Goal: Transaction & Acquisition: Purchase product/service

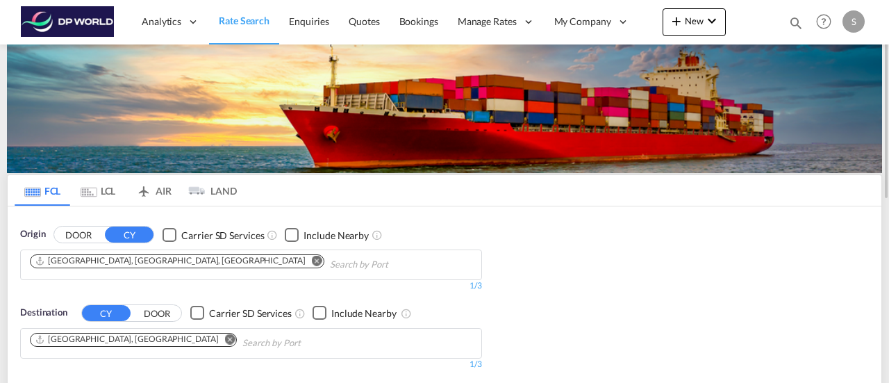
click at [92, 264] on div "[GEOGRAPHIC_DATA], [GEOGRAPHIC_DATA], [GEOGRAPHIC_DATA]" at bounding box center [170, 261] width 271 height 12
drag, startPoint x: 132, startPoint y: 258, endPoint x: 124, endPoint y: 263, distance: 10.0
click at [312, 258] on md-icon "Remove" at bounding box center [317, 260] width 10 height 10
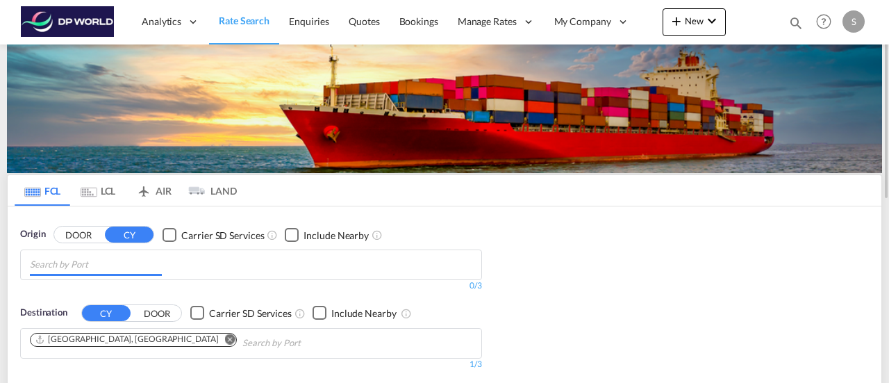
click at [89, 266] on input "Chips input." at bounding box center [96, 265] width 132 height 22
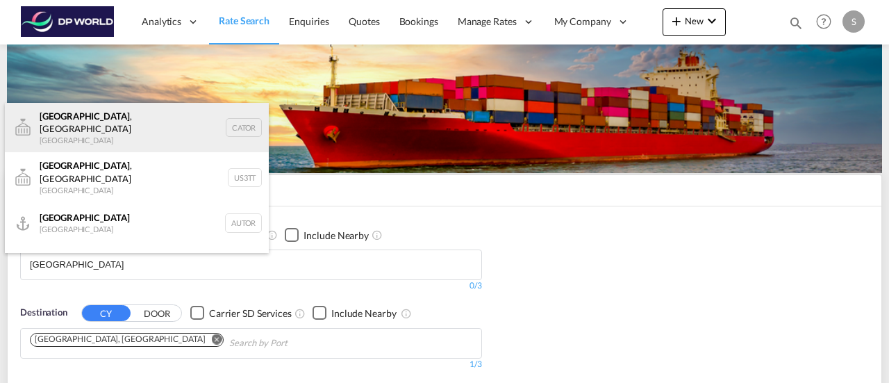
type input "[GEOGRAPHIC_DATA]"
click at [96, 122] on div "[GEOGRAPHIC_DATA] , ON [GEOGRAPHIC_DATA] CATOR" at bounding box center [137, 128] width 264 height 50
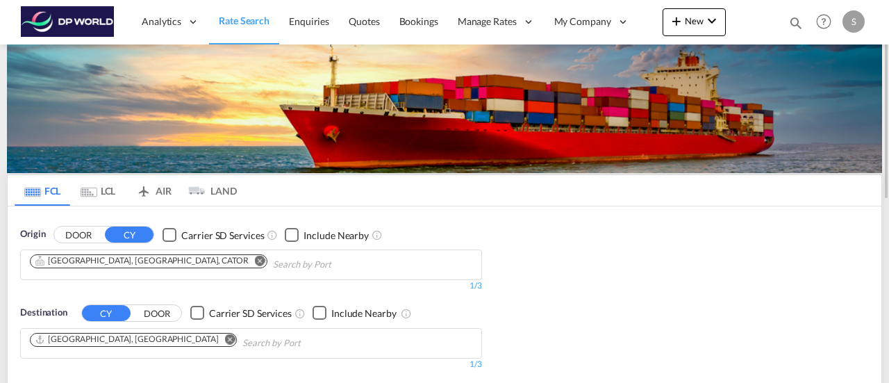
click at [225, 338] on md-icon "Remove" at bounding box center [230, 339] width 10 height 10
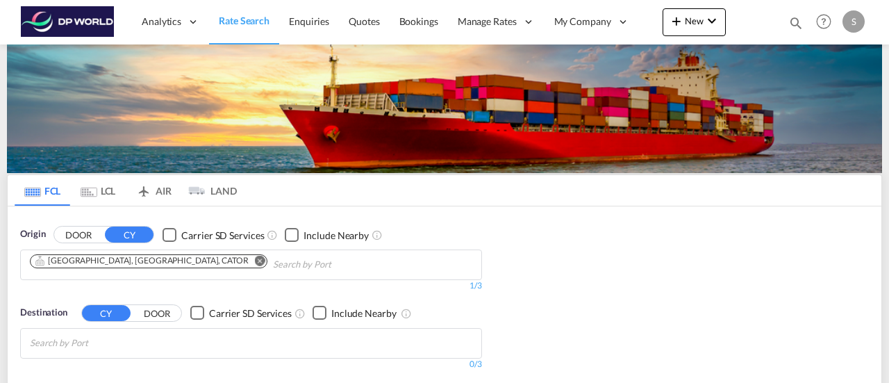
click at [75, 341] on body "Analytics Reports Dashboard Rate Search Enquiries Quotes Bookings" at bounding box center [444, 191] width 889 height 383
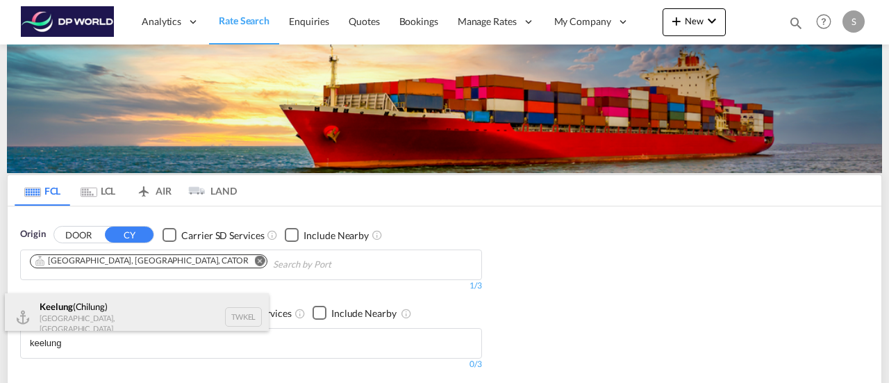
type input "keelung"
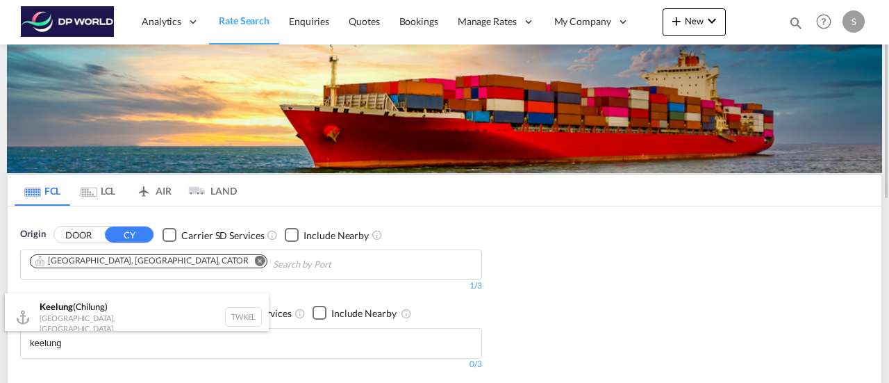
click at [140, 308] on div "Keelung ([GEOGRAPHIC_DATA]) [GEOGRAPHIC_DATA], [GEOGRAPHIC_DATA] TWKEL" at bounding box center [137, 317] width 264 height 48
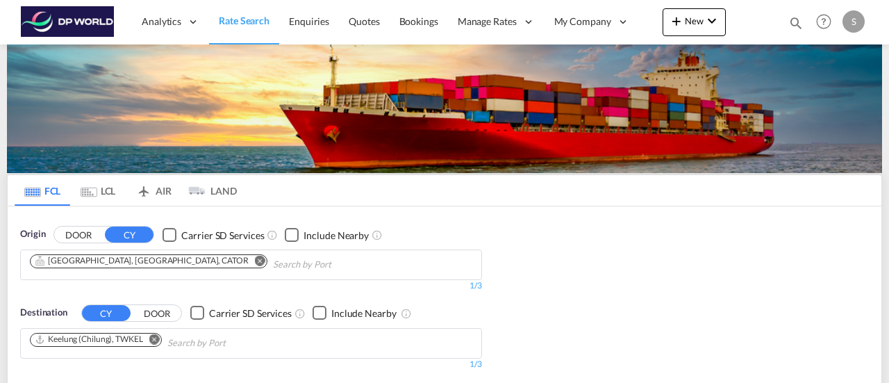
scroll to position [208, 0]
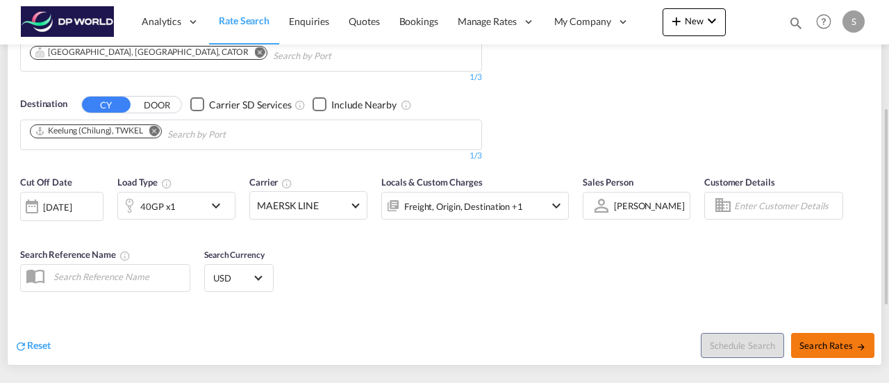
click at [841, 349] on button "Search Rates" at bounding box center [832, 345] width 83 height 25
type input "CATOR to TWKEL / [DATE]"
